Goal: Task Accomplishment & Management: Complete application form

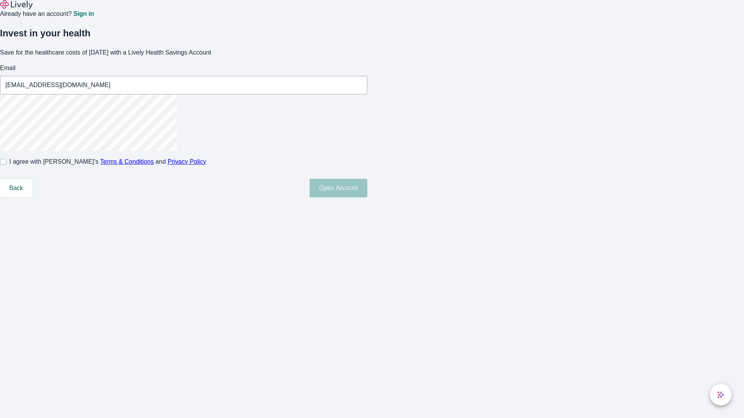
click at [6, 165] on input "I agree with Lively’s Terms & Conditions and Privacy Policy" at bounding box center [3, 162] width 6 height 6
checkbox input "true"
click at [367, 198] on button "Open Account" at bounding box center [339, 188] width 58 height 19
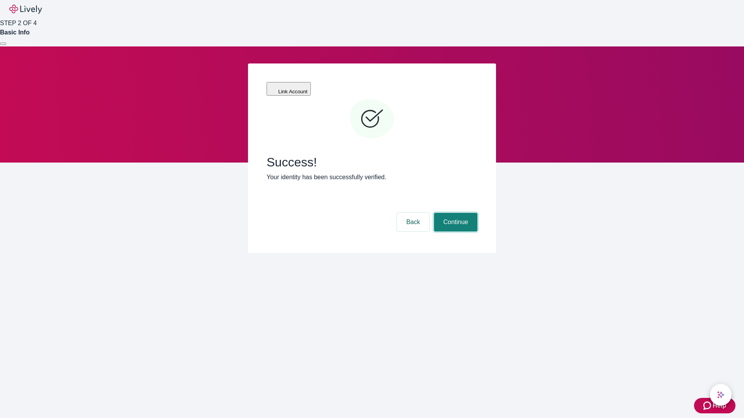
click at [454, 213] on button "Continue" at bounding box center [455, 222] width 43 height 19
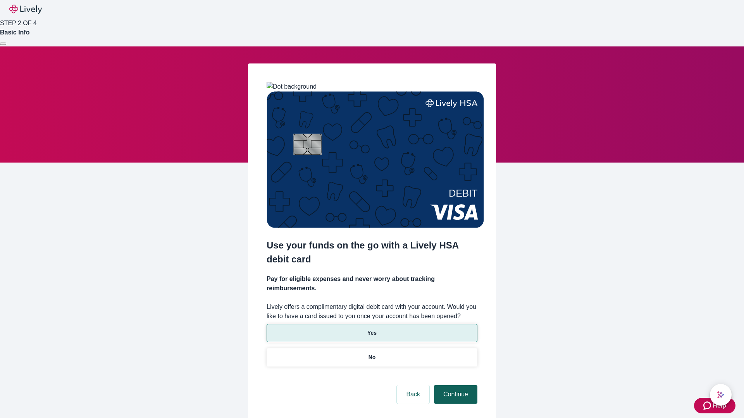
click at [372, 329] on p "Yes" at bounding box center [371, 333] width 9 height 8
click at [454, 385] on button "Continue" at bounding box center [455, 394] width 43 height 19
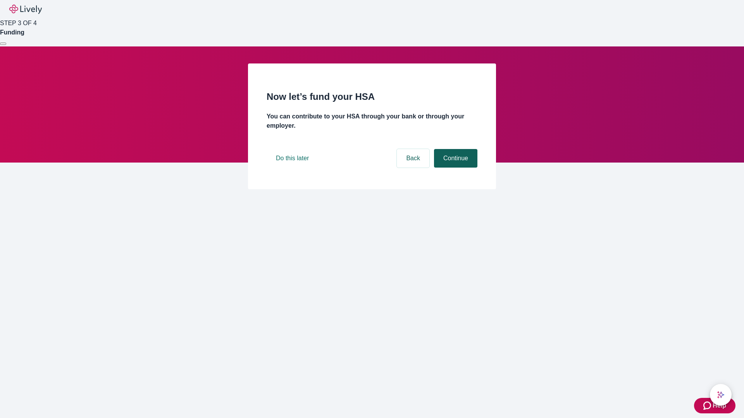
click at [454, 168] on button "Continue" at bounding box center [455, 158] width 43 height 19
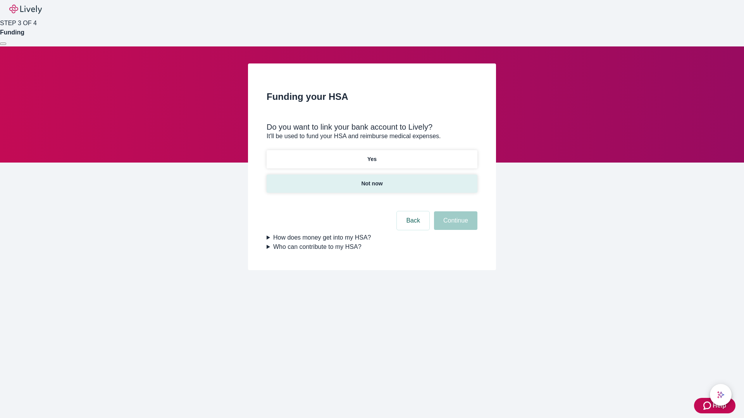
click at [372, 180] on p "Not now" at bounding box center [371, 184] width 21 height 8
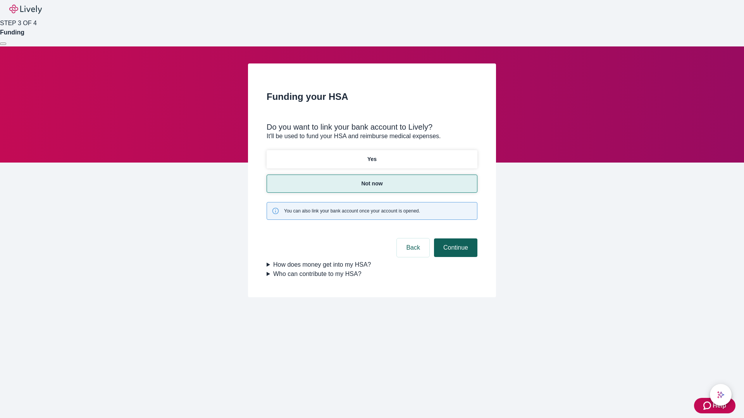
click at [454, 239] on button "Continue" at bounding box center [455, 248] width 43 height 19
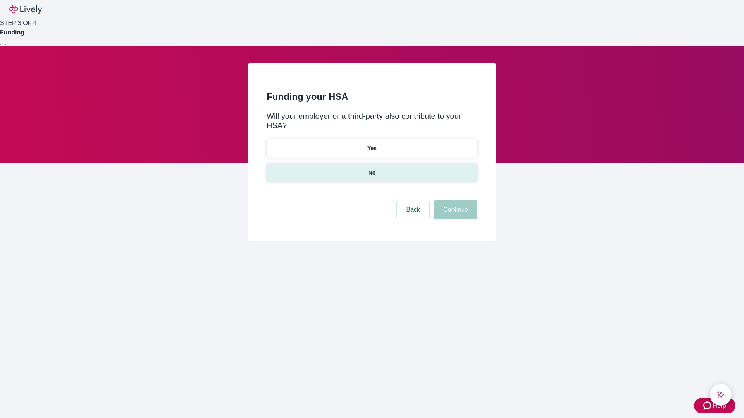
click at [372, 169] on p "No" at bounding box center [371, 173] width 7 height 8
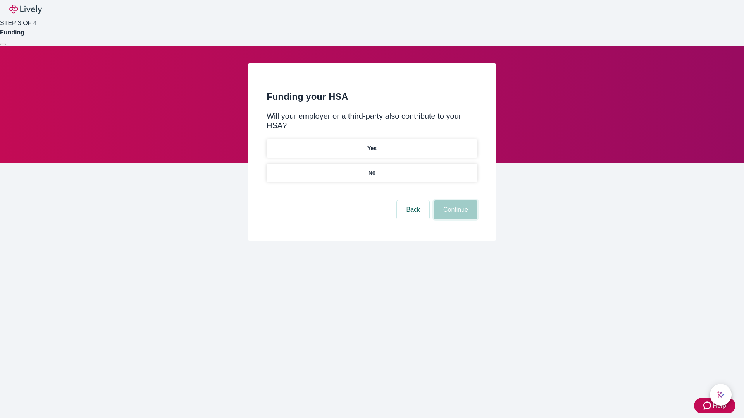
click at [454, 201] on button "Continue" at bounding box center [455, 210] width 43 height 19
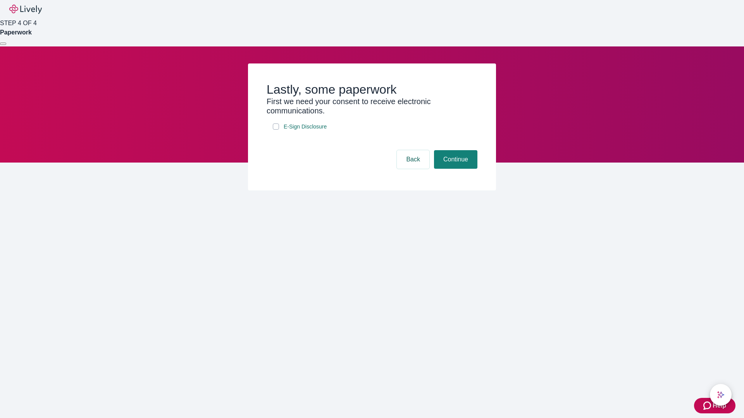
click at [276, 130] on input "E-Sign Disclosure" at bounding box center [276, 127] width 6 height 6
checkbox input "true"
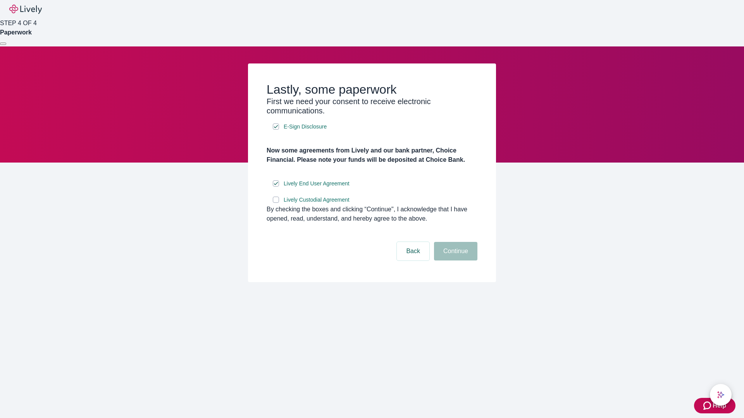
click at [276, 203] on input "Lively Custodial Agreement" at bounding box center [276, 200] width 6 height 6
checkbox input "true"
click at [454, 261] on button "Continue" at bounding box center [455, 251] width 43 height 19
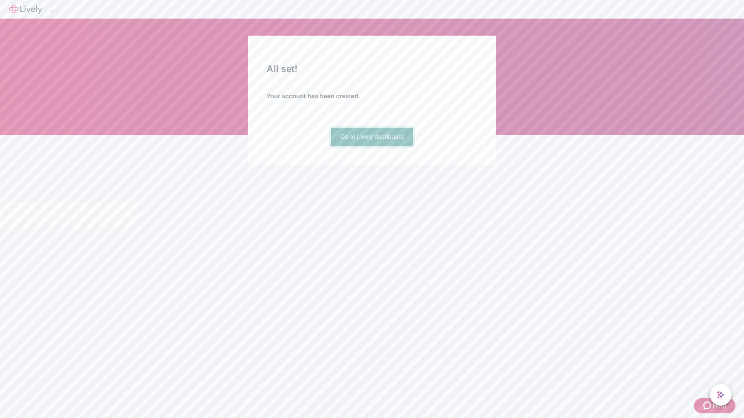
click at [372, 146] on link "Go to Lively dashboard" at bounding box center [372, 137] width 83 height 19
